Goal: Find specific page/section: Find specific page/section

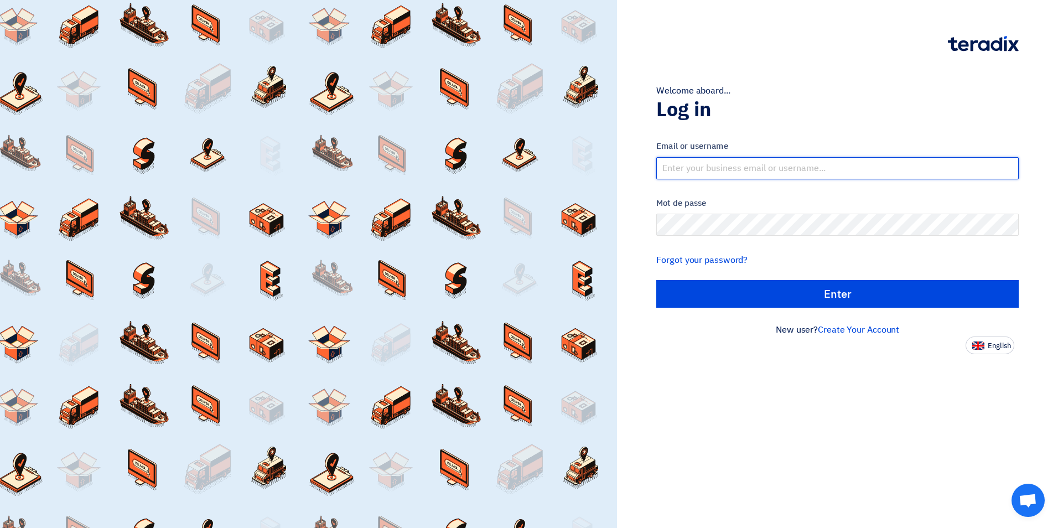
click at [720, 175] on input "text" at bounding box center [837, 168] width 362 height 22
type input "[EMAIL_ADDRESS][DOMAIN_NAME]"
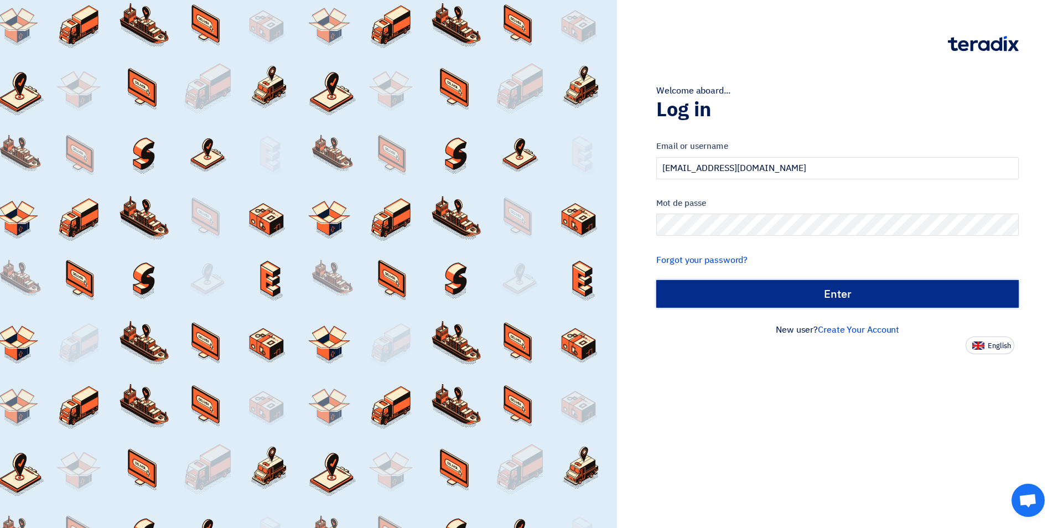
click at [838, 294] on input "الدخول" at bounding box center [837, 294] width 362 height 28
type input "Sign in"
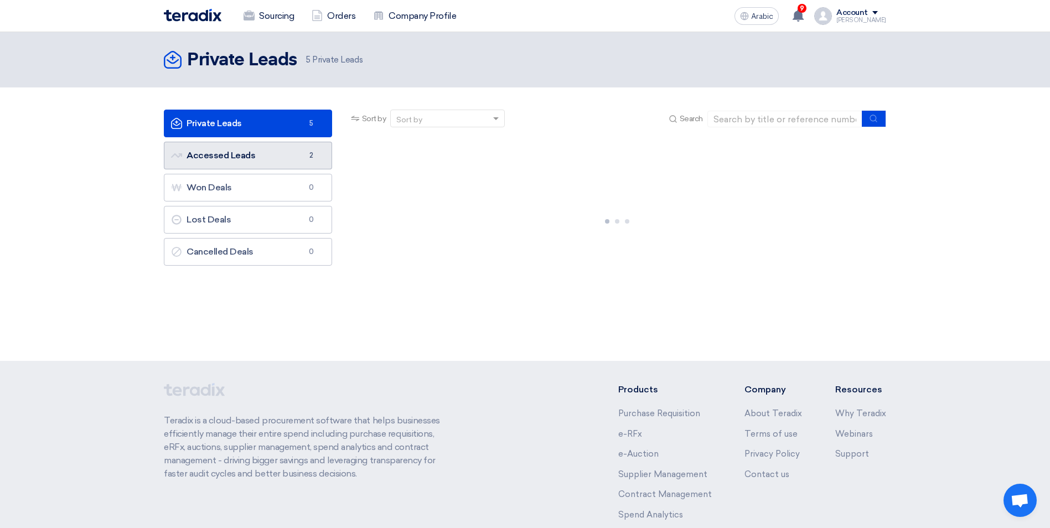
click at [245, 159] on font "Accessed Leads Accessed Leads" at bounding box center [213, 155] width 84 height 11
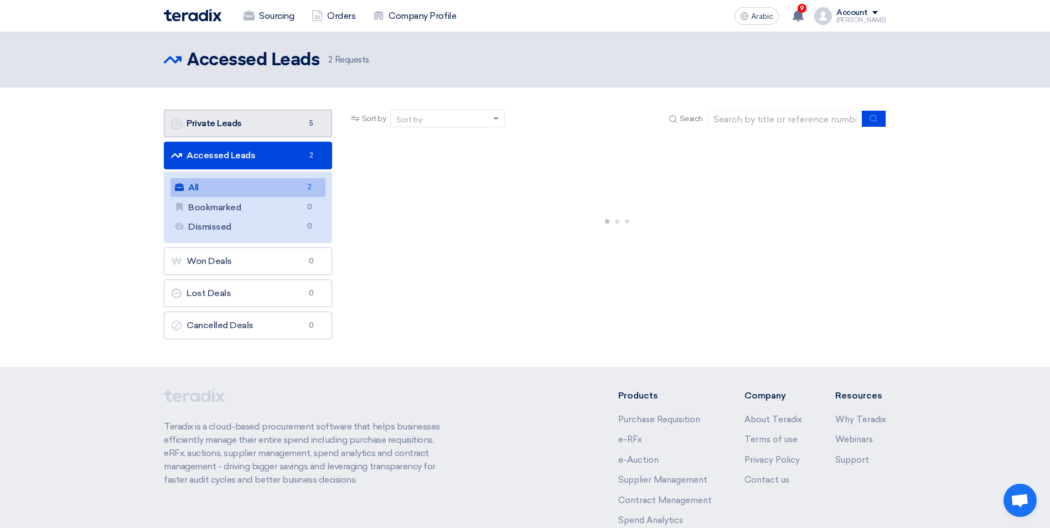
click at [232, 128] on link "Private Leads Private Leads 5" at bounding box center [248, 124] width 168 height 28
